Goal: Transaction & Acquisition: Purchase product/service

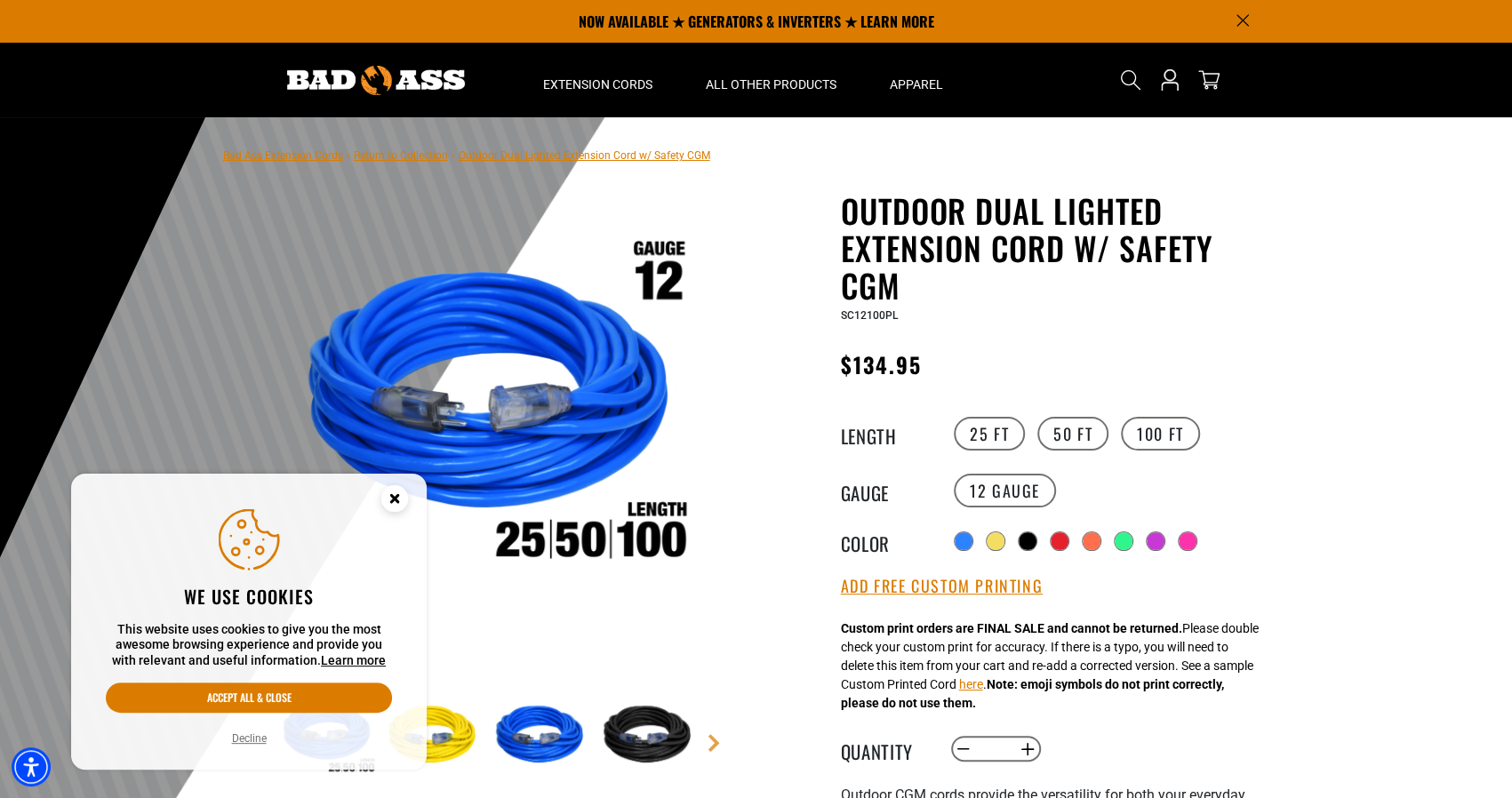
click at [395, 499] on icon "Cookie Consent" at bounding box center [394, 498] width 6 height 6
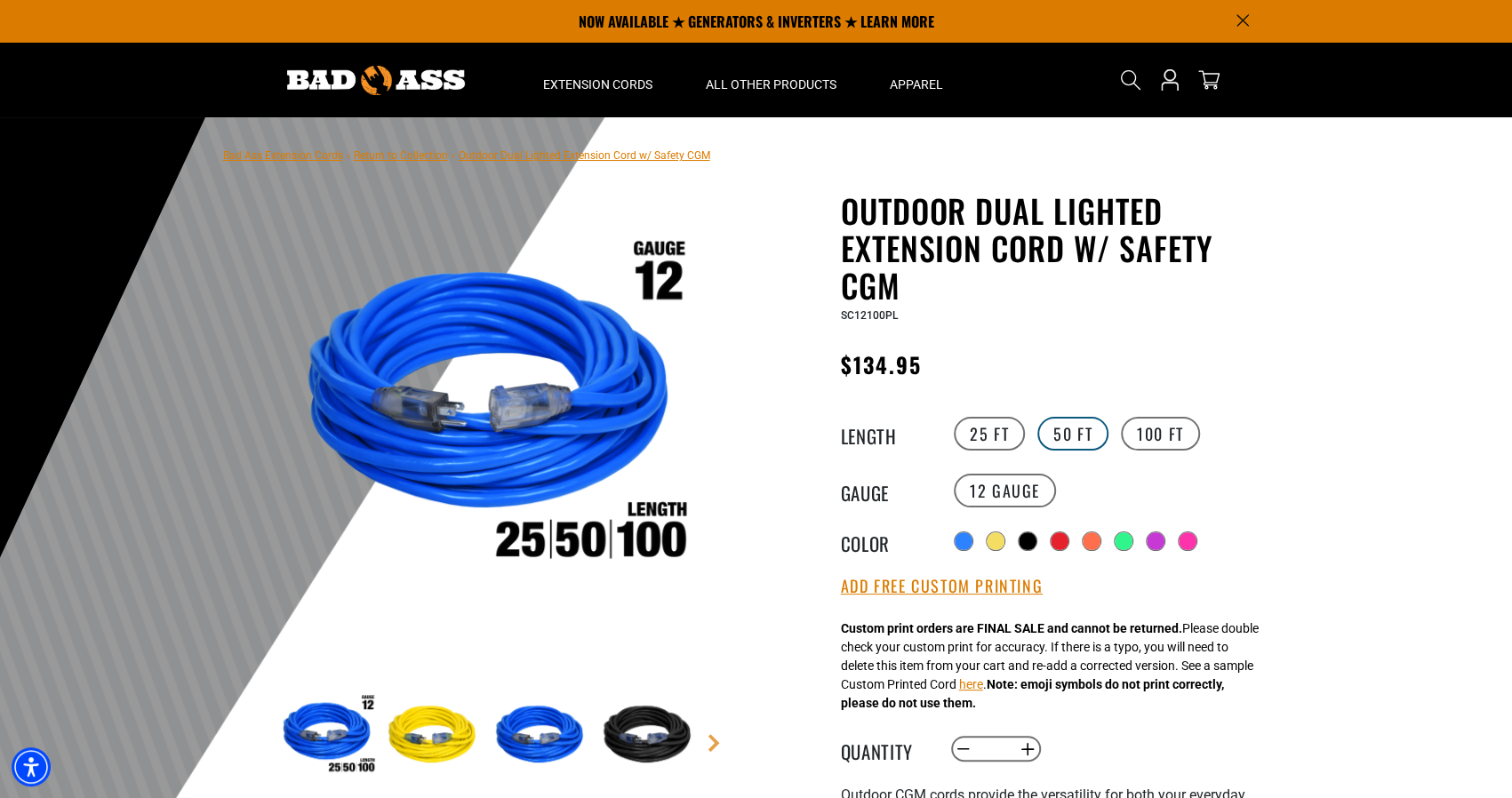
click at [1075, 440] on label "50 FT" at bounding box center [1072, 434] width 71 height 34
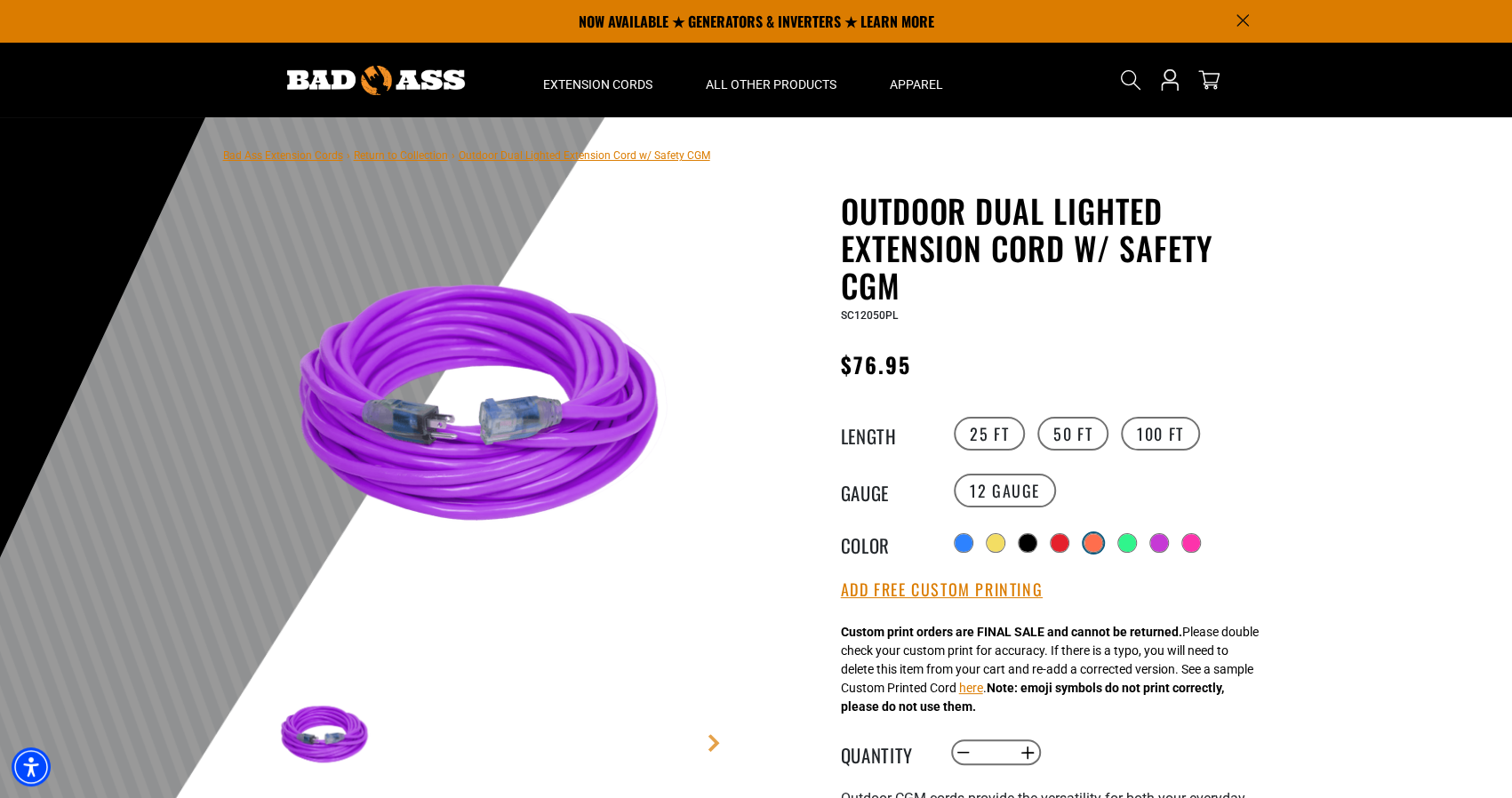
click at [1097, 543] on div at bounding box center [1093, 543] width 18 height 18
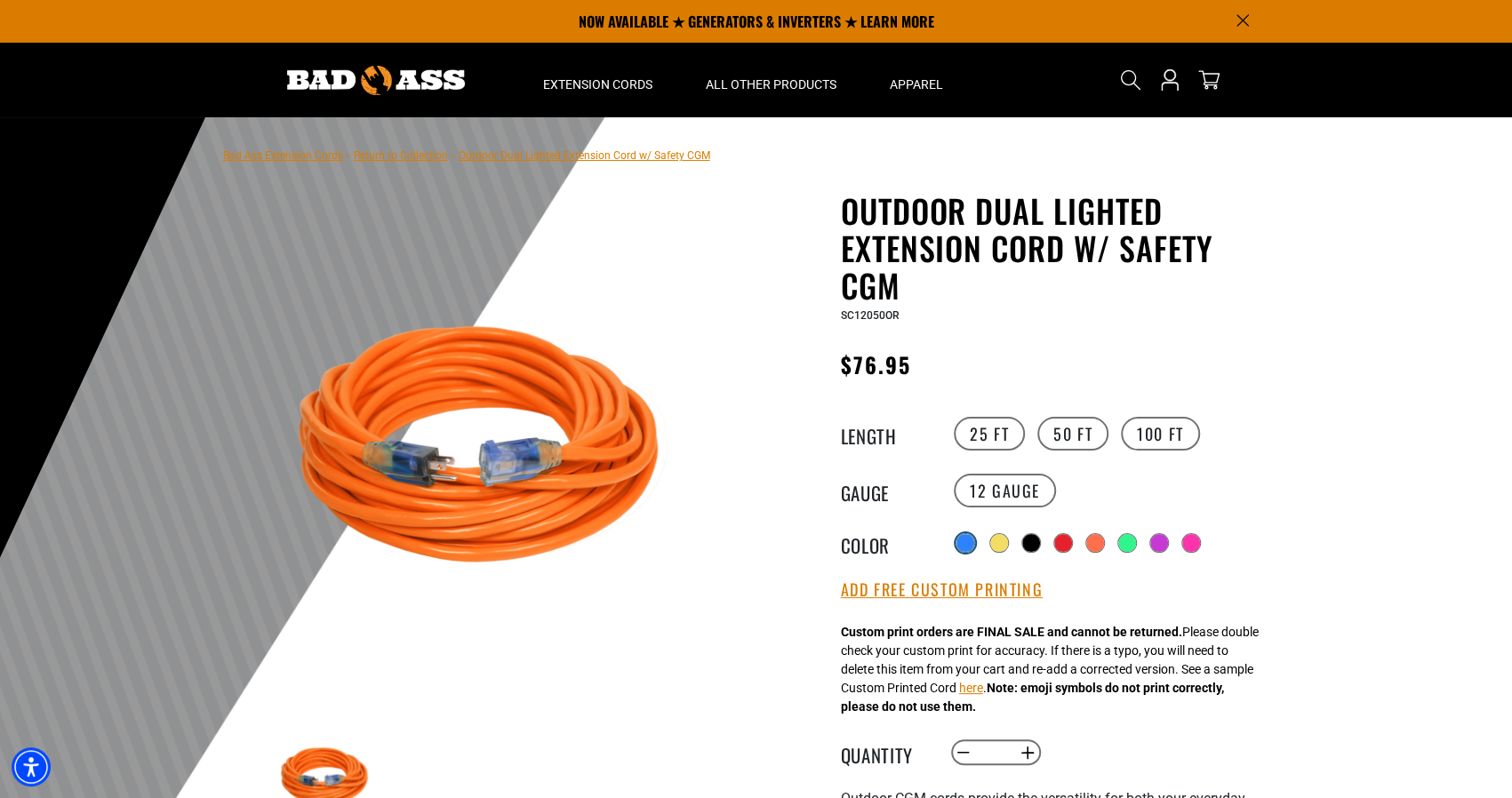
click at [963, 540] on div at bounding box center [965, 543] width 18 height 18
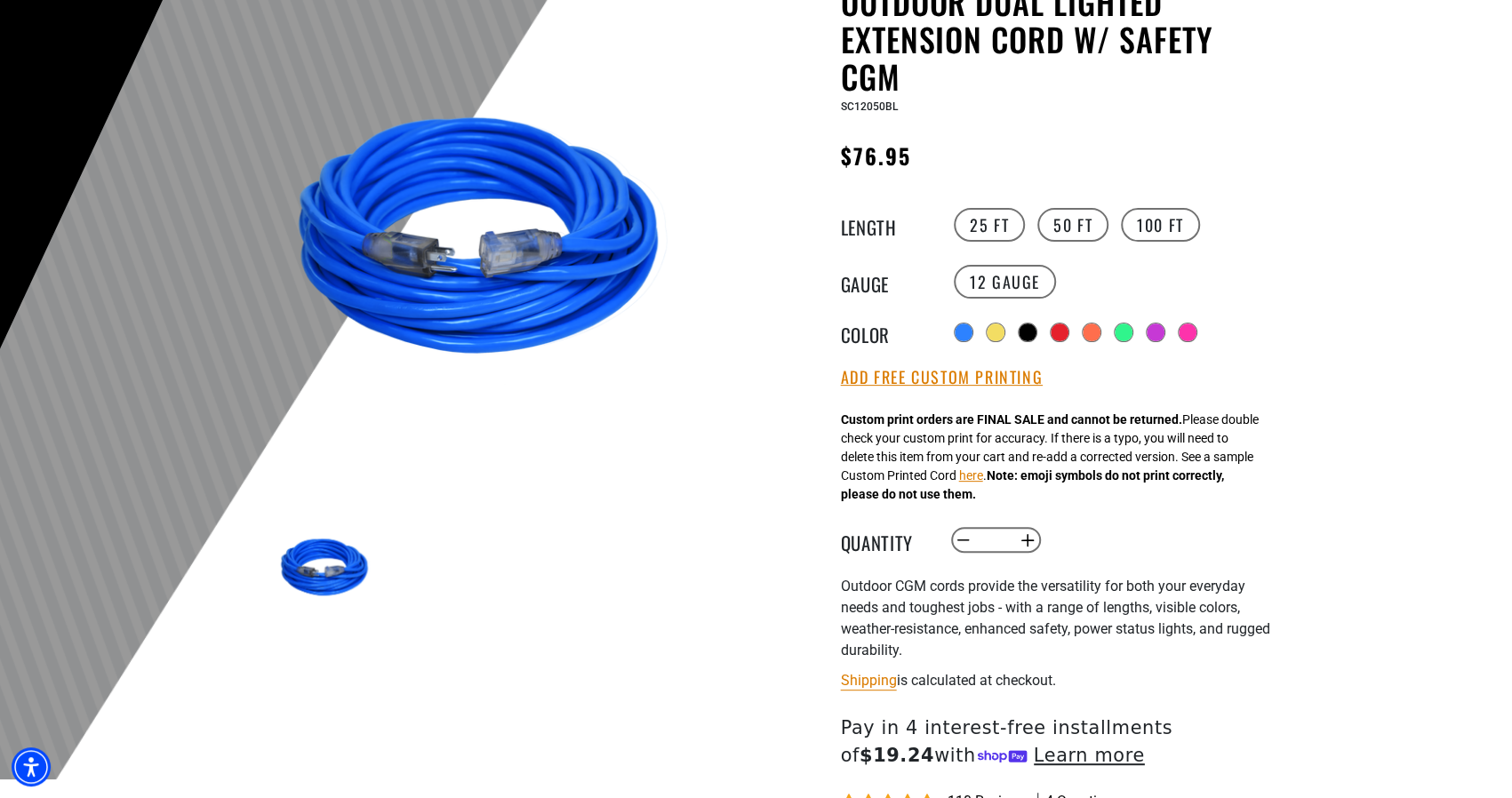
scroll to position [221, 0]
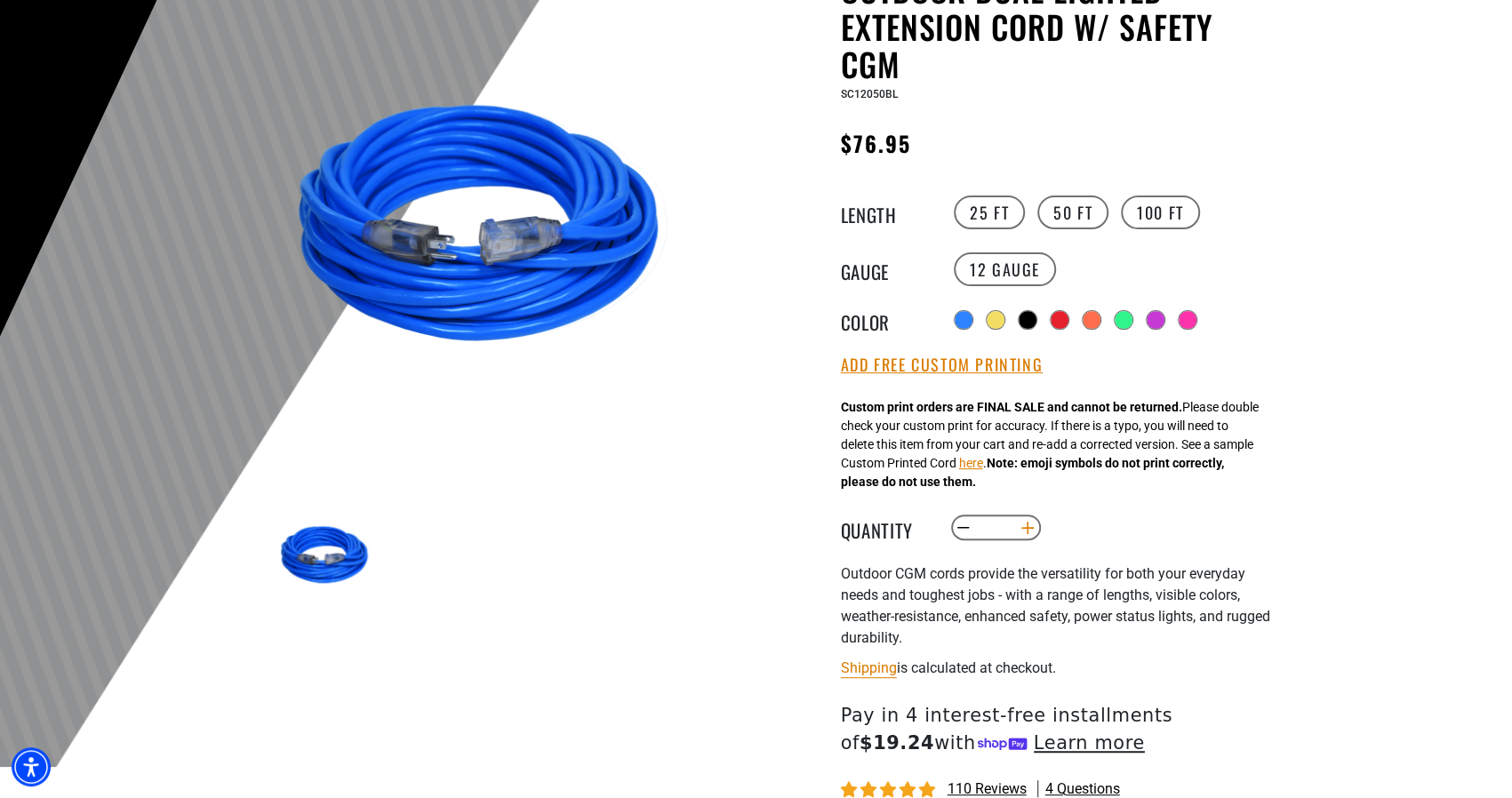
click at [1035, 529] on button "Increase quantity for Outdoor Dual Lighted Extension Cord w/ Safety CGM" at bounding box center [1027, 528] width 28 height 30
type input "*"
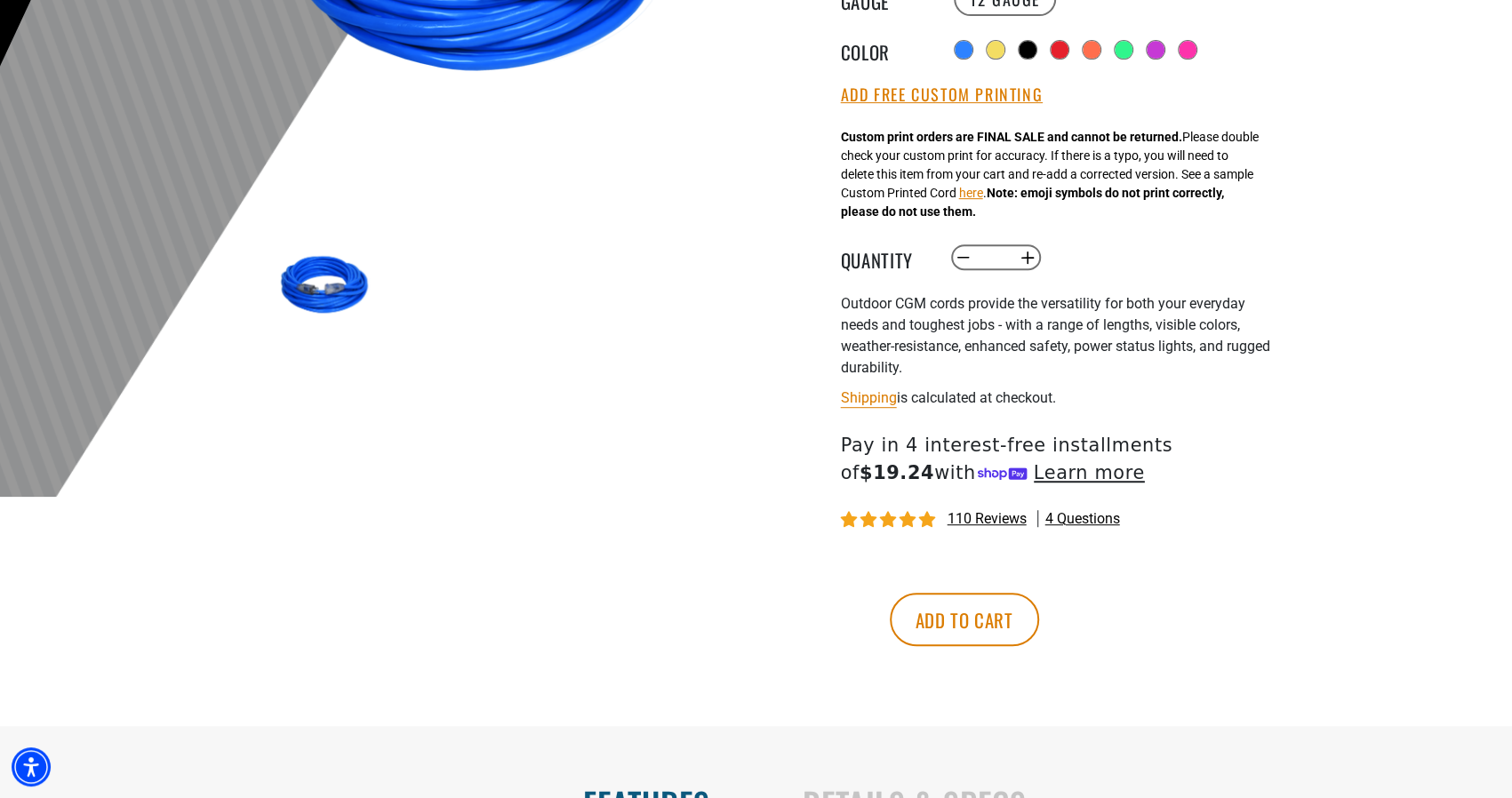
scroll to position [495, 0]
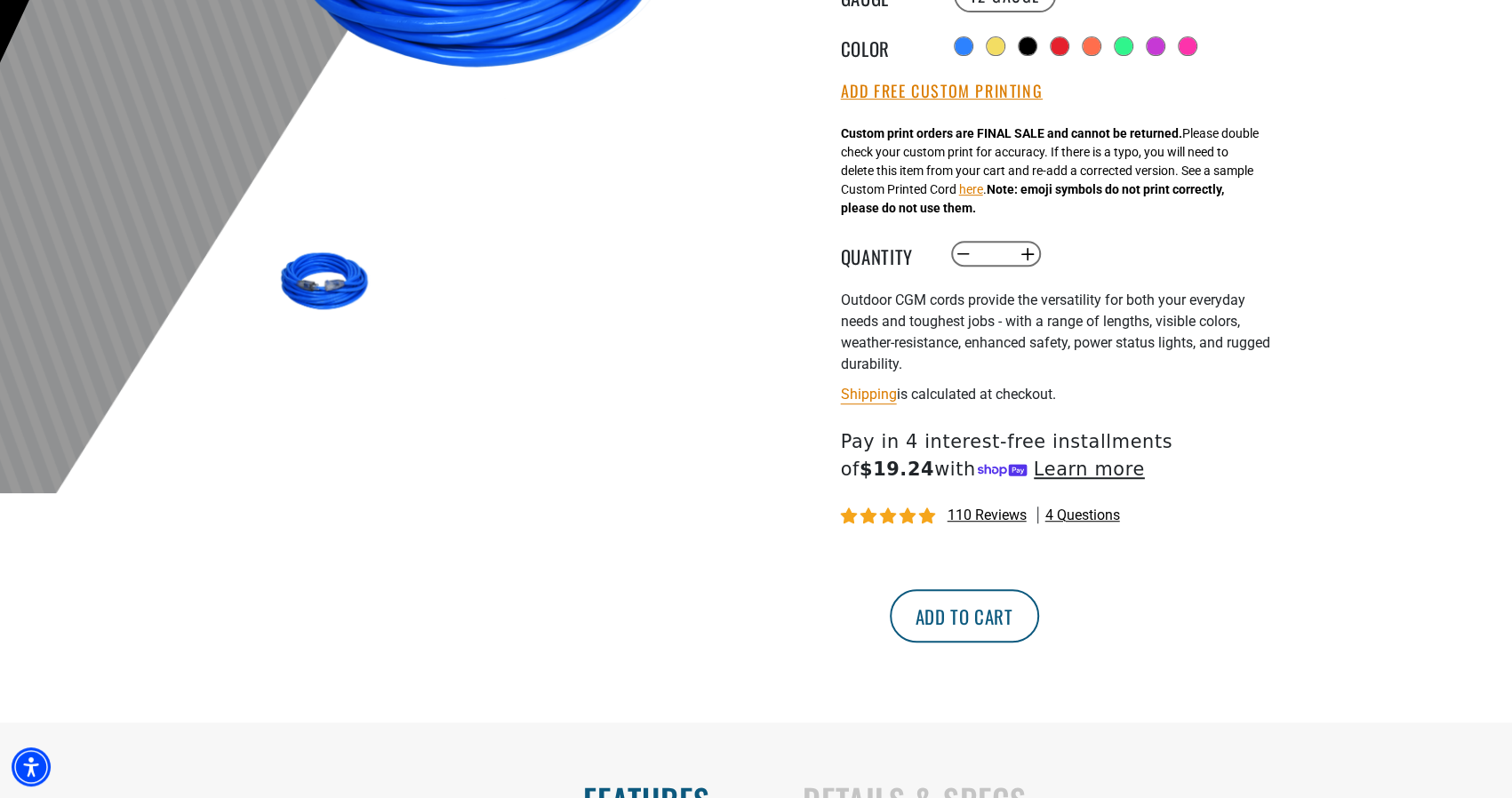
click at [1039, 619] on button "Add to cart" at bounding box center [963, 615] width 149 height 53
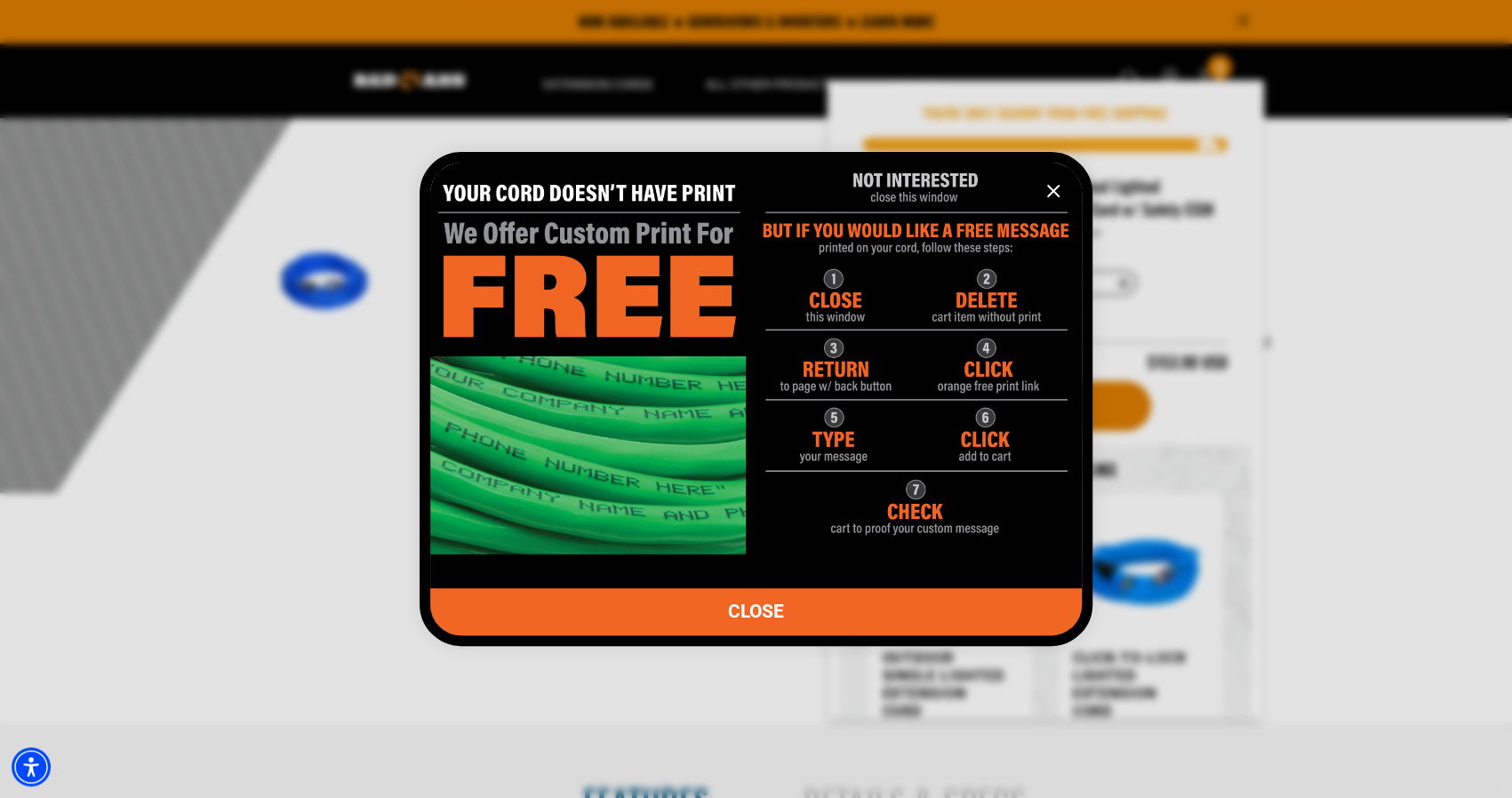
click at [786, 610] on link "CLOSE" at bounding box center [755, 611] width 651 height 47
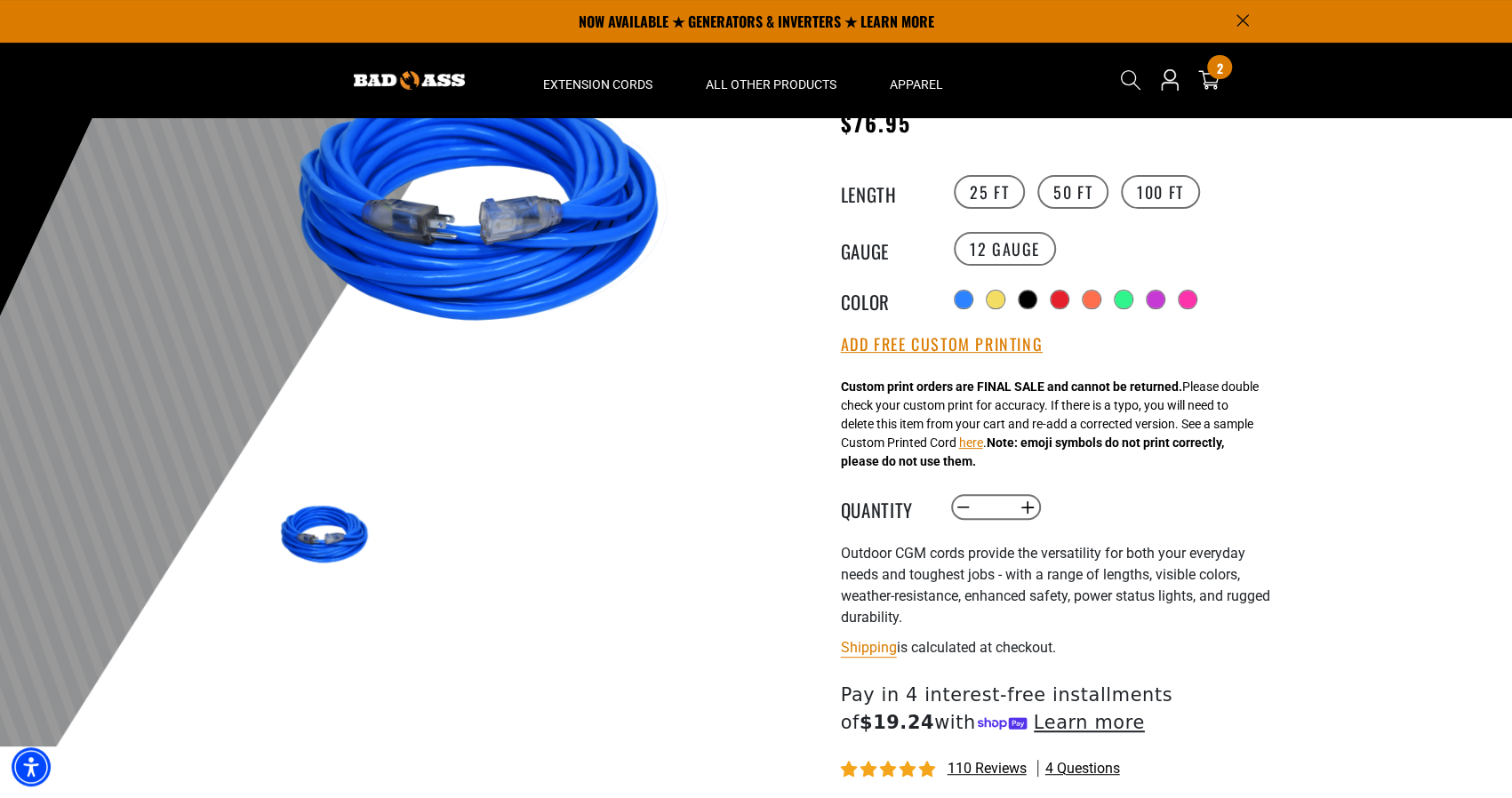
scroll to position [241, 0]
click at [913, 344] on button "Add Free Custom Printing" at bounding box center [942, 346] width 202 height 20
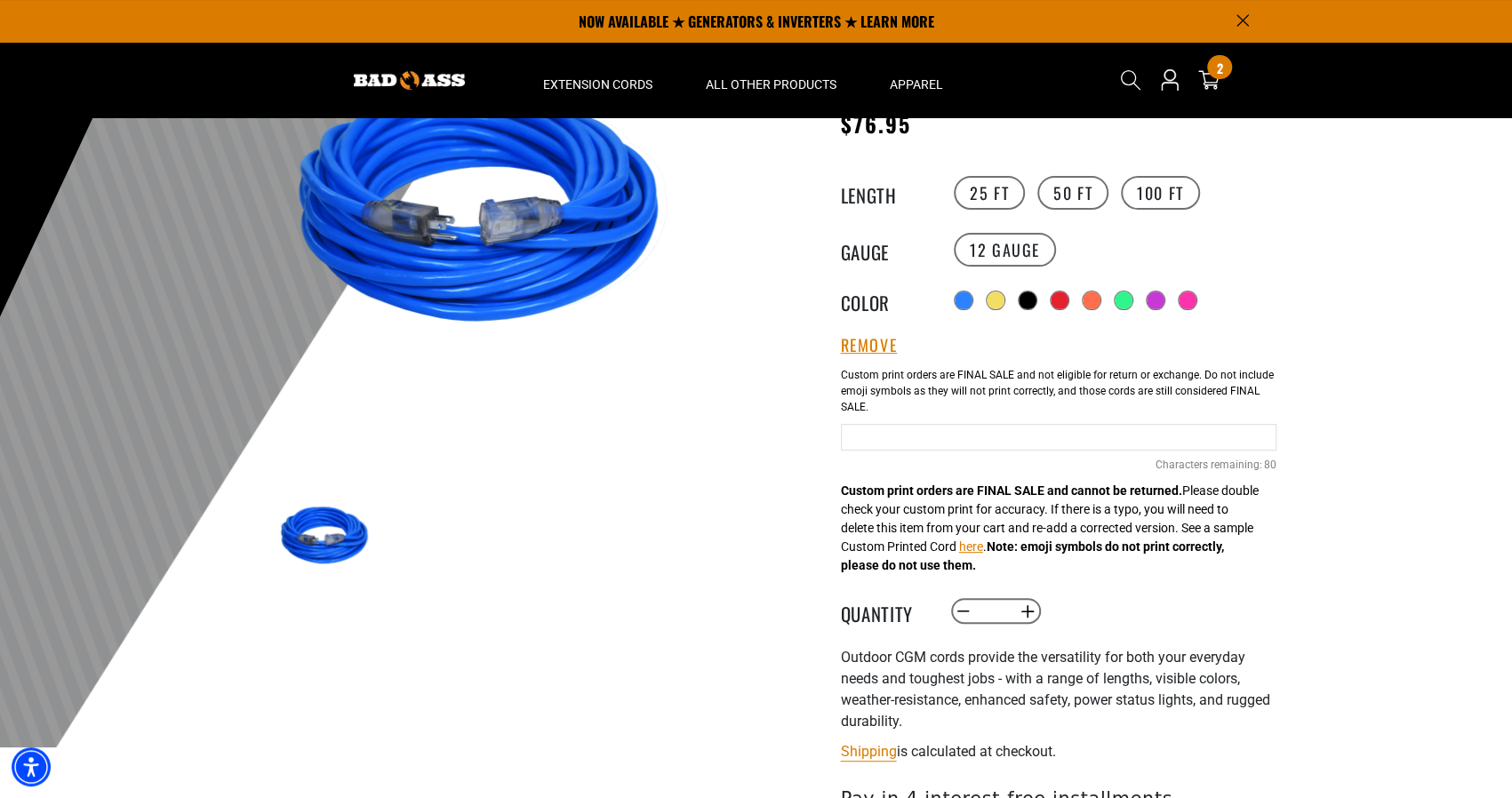
click at [961, 449] on input "text" at bounding box center [1058, 437] width 435 height 27
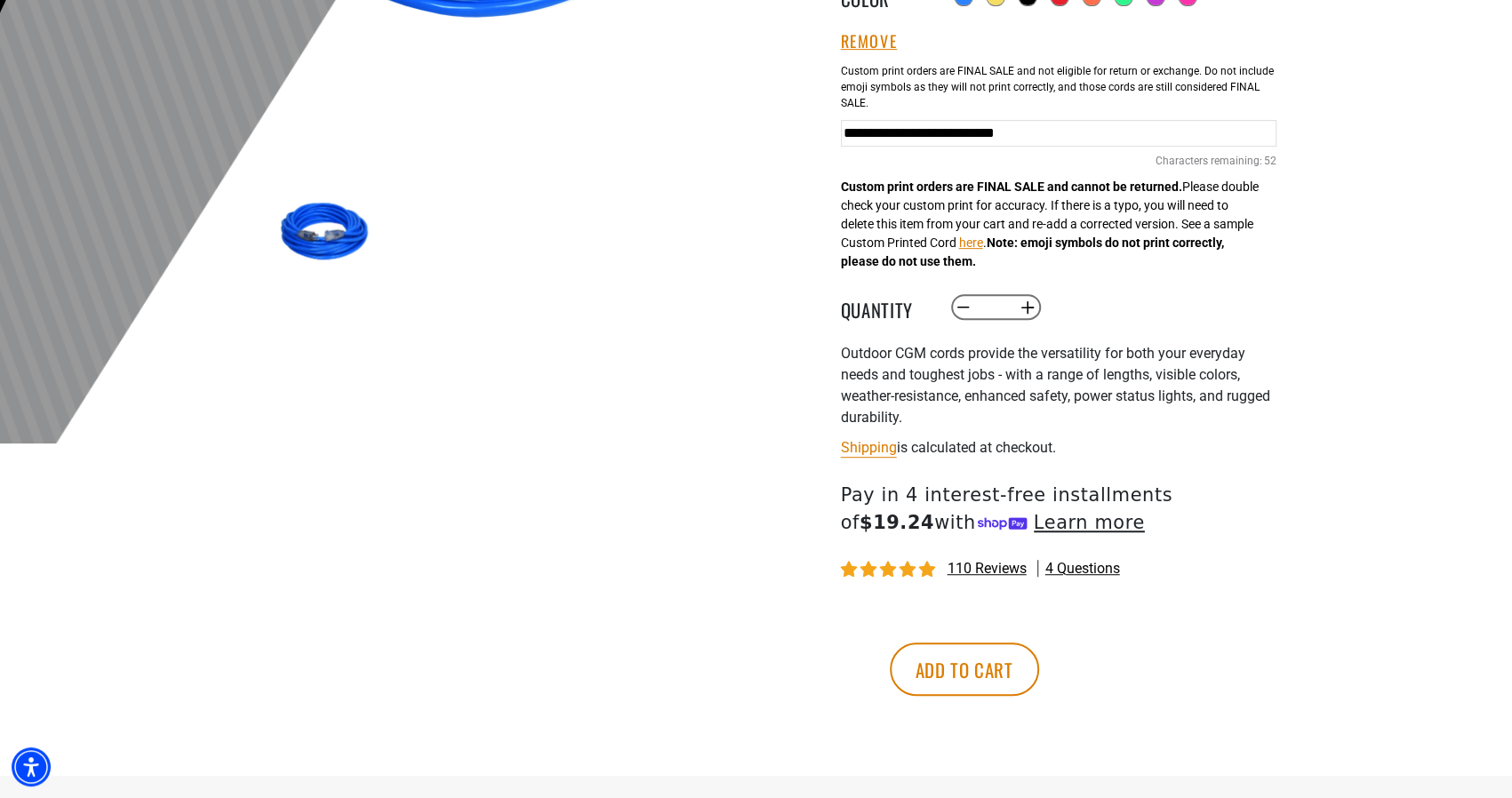
scroll to position [549, 0]
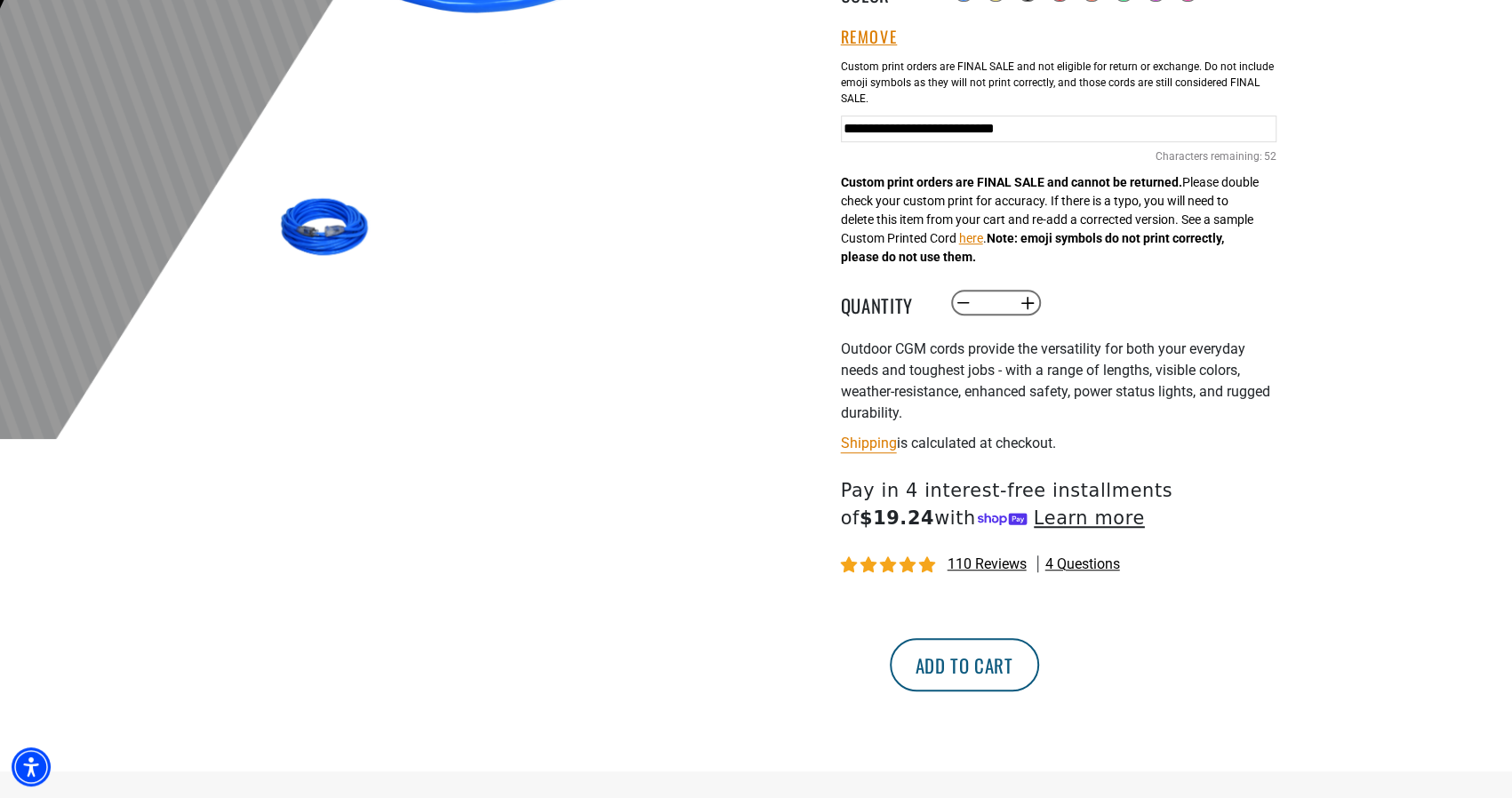
type input "**********"
click at [1039, 658] on button "Add to cart" at bounding box center [963, 664] width 149 height 53
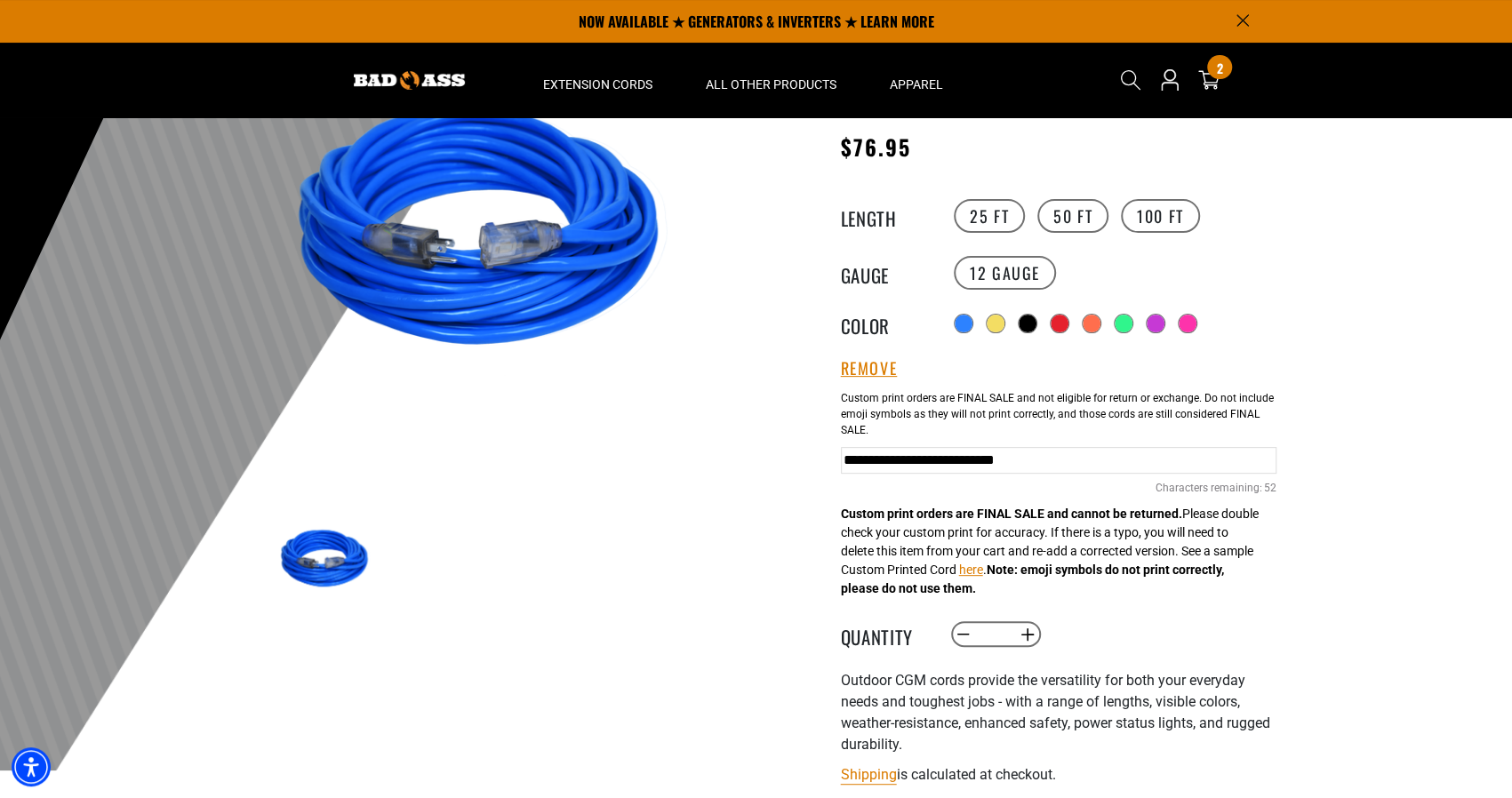
scroll to position [173, 0]
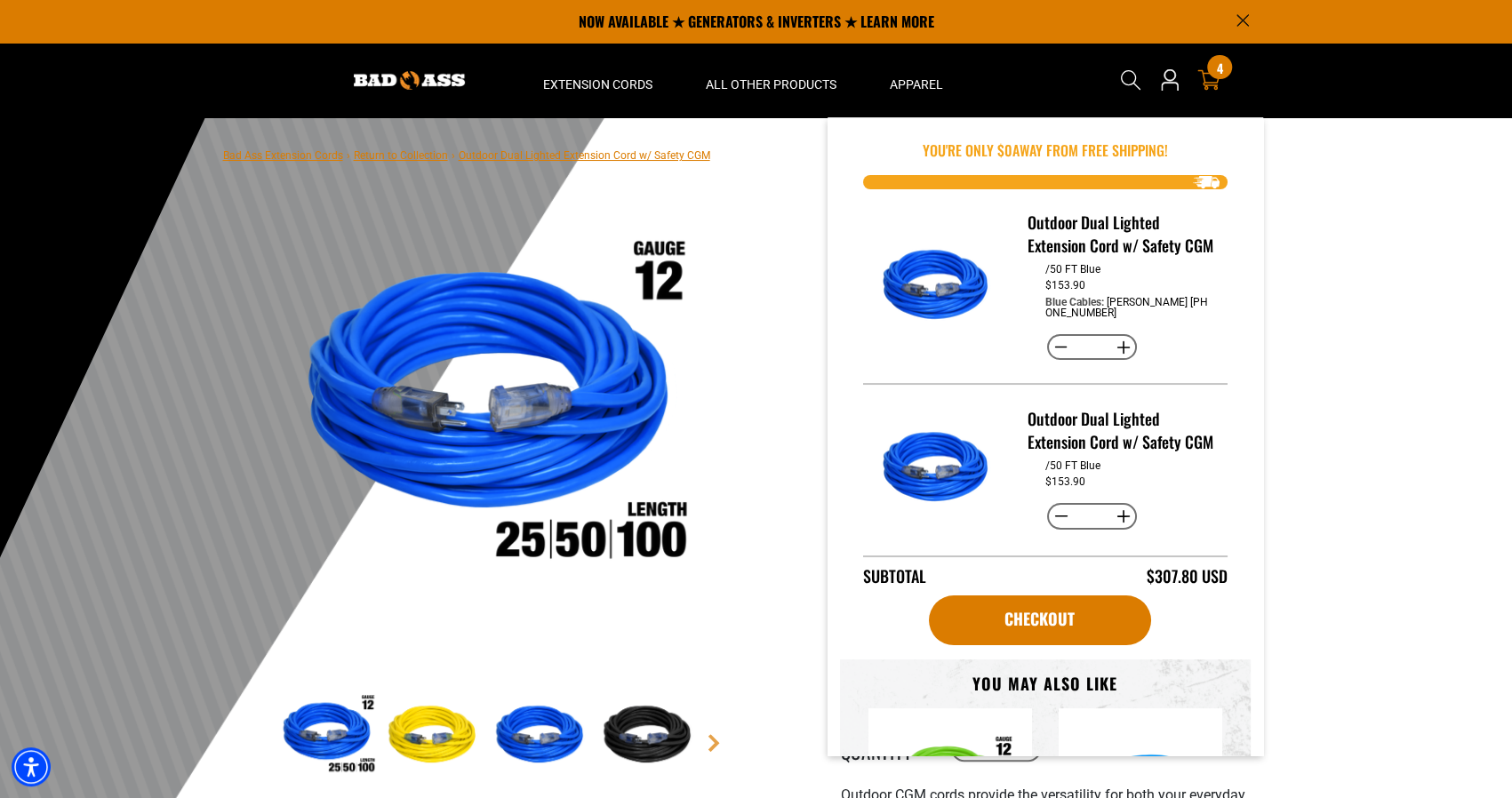
drag, startPoint x: 1214, startPoint y: 65, endPoint x: 1213, endPoint y: 80, distance: 15.1
click at [1213, 80] on icon at bounding box center [1208, 79] width 23 height 23
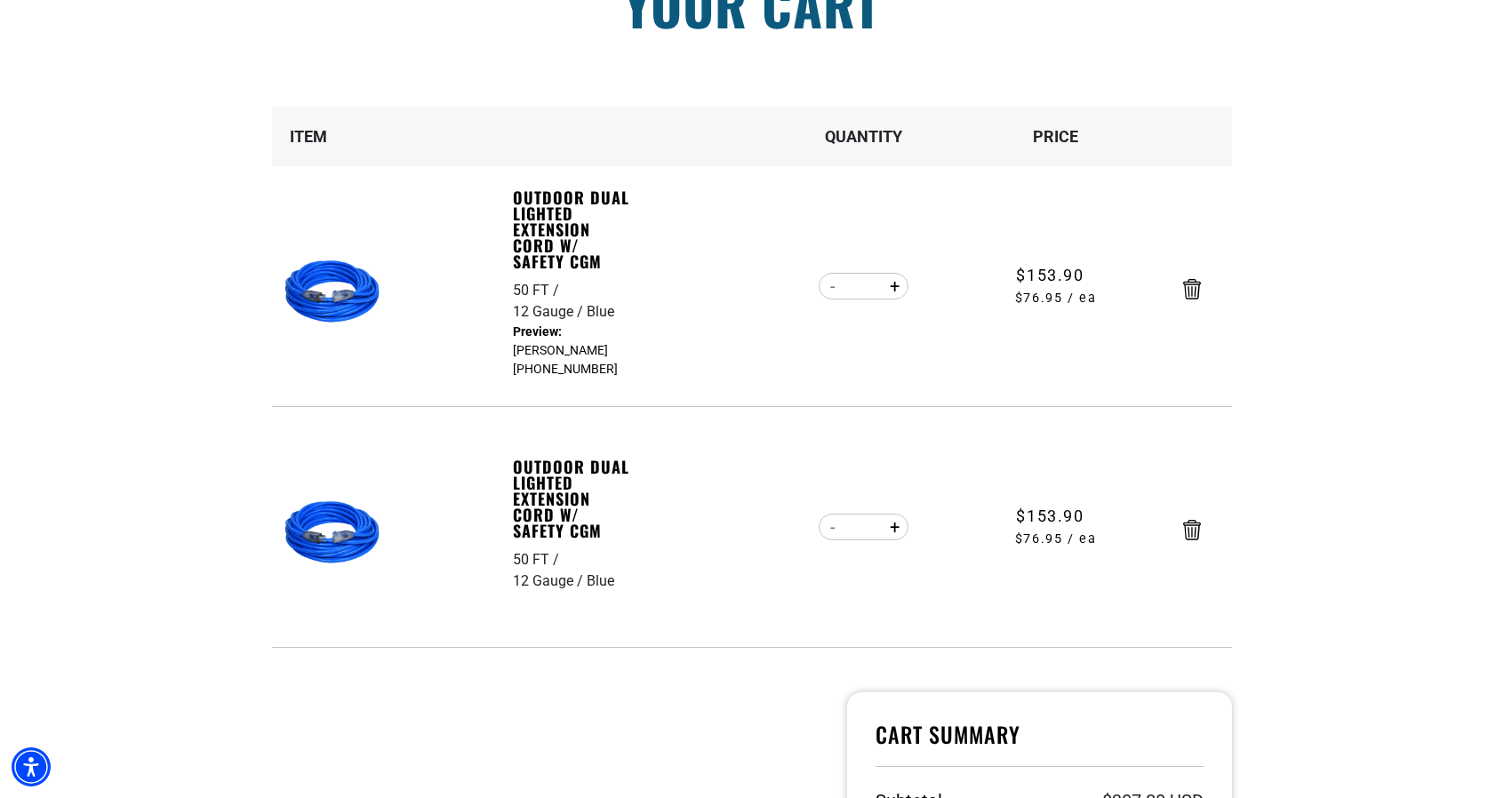
scroll to position [202, 0]
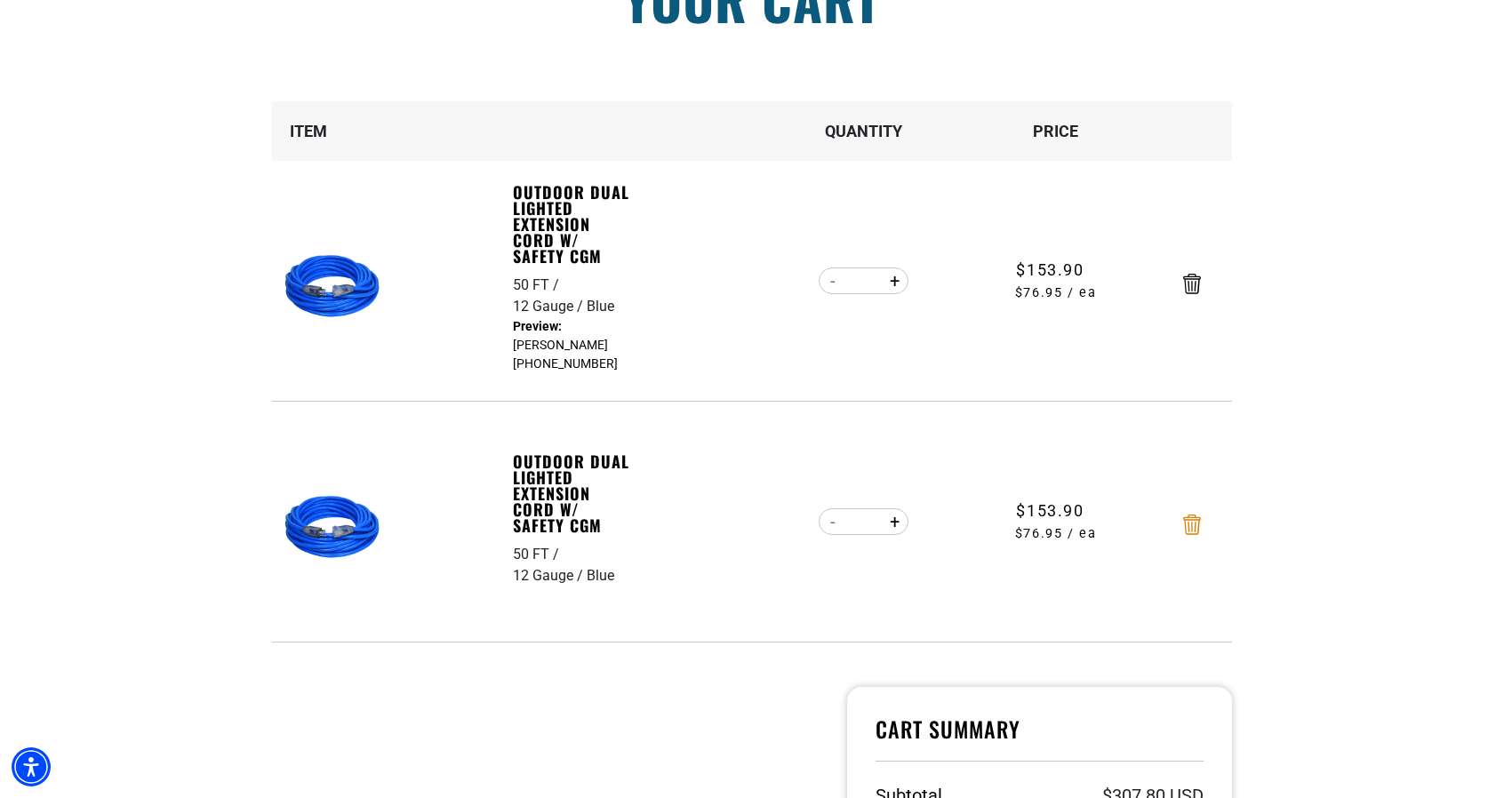
click at [1191, 525] on icon "Remove Outdoor Dual Lighted Extension Cord w/ Safety CGM - 50 FT / 12 Gauge / B…" at bounding box center [1192, 525] width 18 height 20
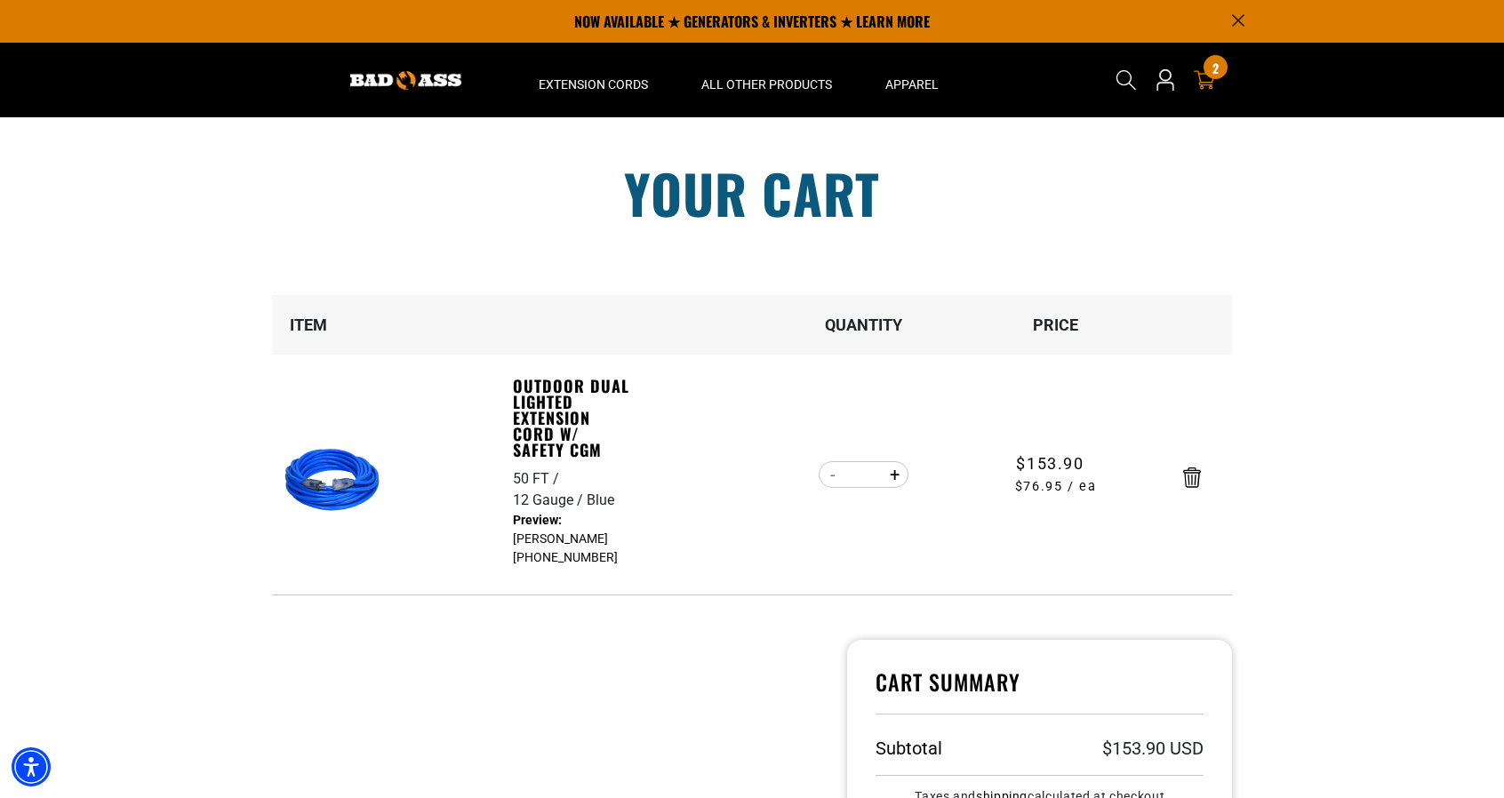
scroll to position [0, 0]
